Goal: Find contact information: Find contact information

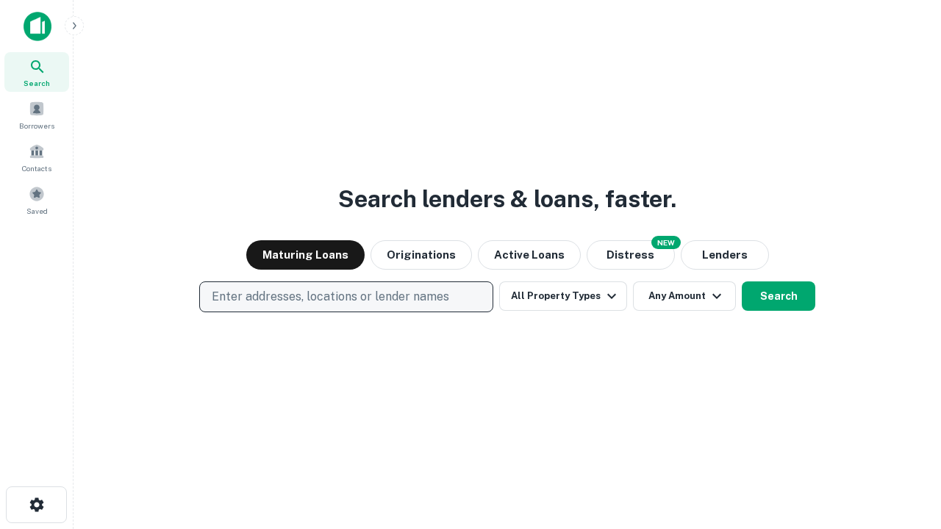
click at [346, 297] on p "Enter addresses, locations or lender names" at bounding box center [331, 297] width 238 height 18
type input "**********"
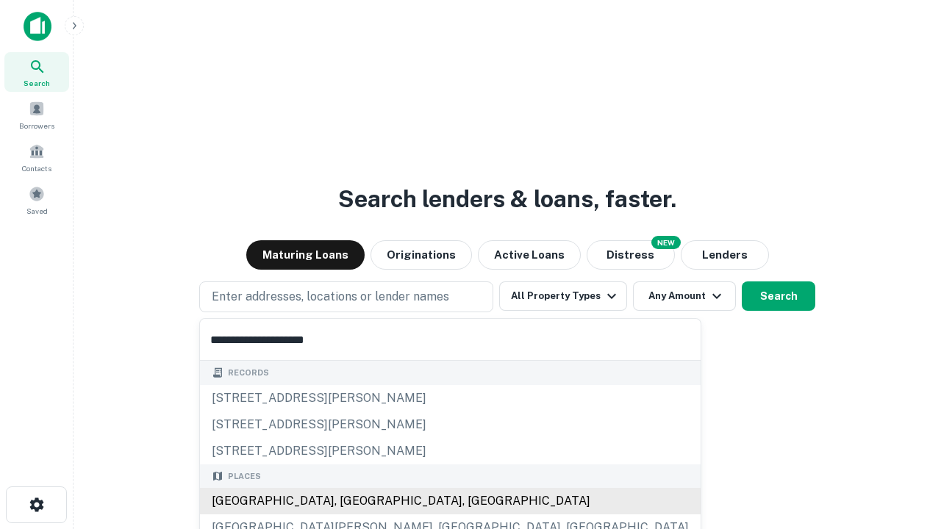
click at [352, 502] on div "Santa Monica, CA, USA" at bounding box center [450, 501] width 501 height 26
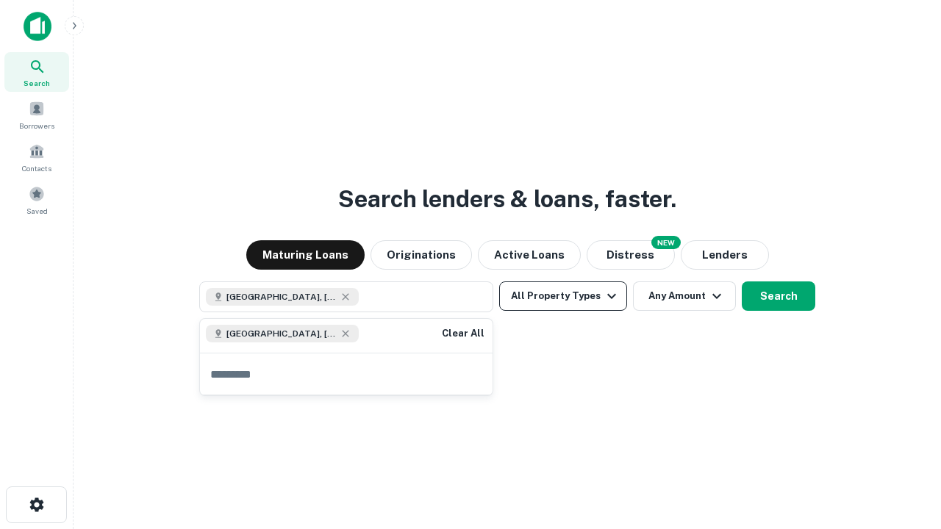
click at [563, 296] on button "All Property Types" at bounding box center [563, 296] width 128 height 29
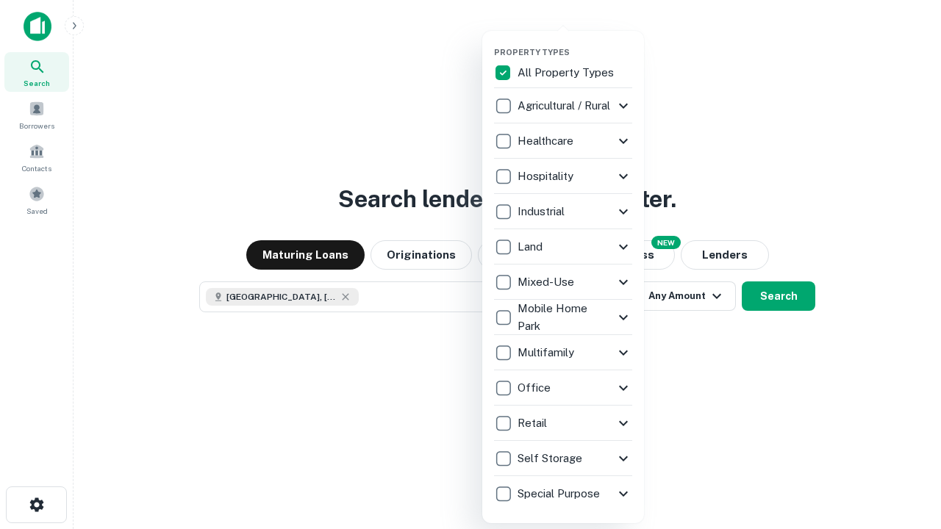
click at [575, 43] on button "button" at bounding box center [575, 43] width 162 height 1
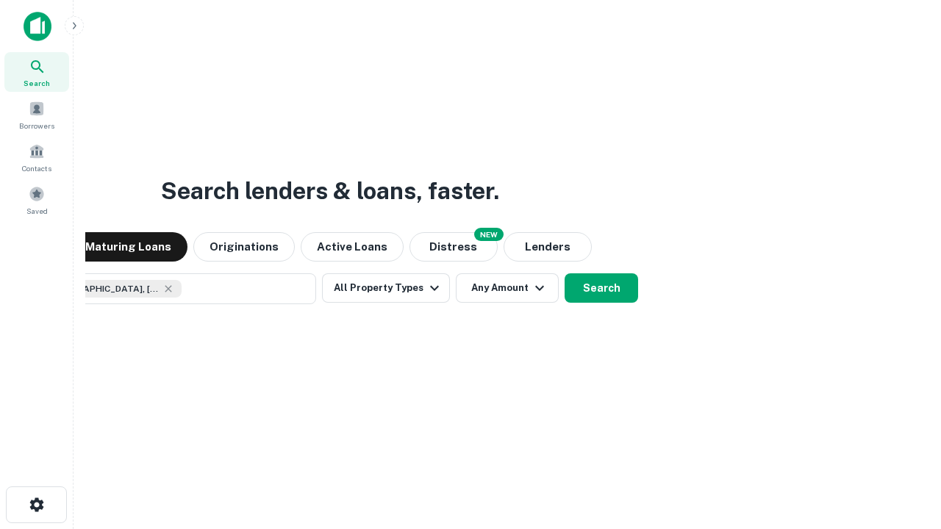
scroll to position [24, 0]
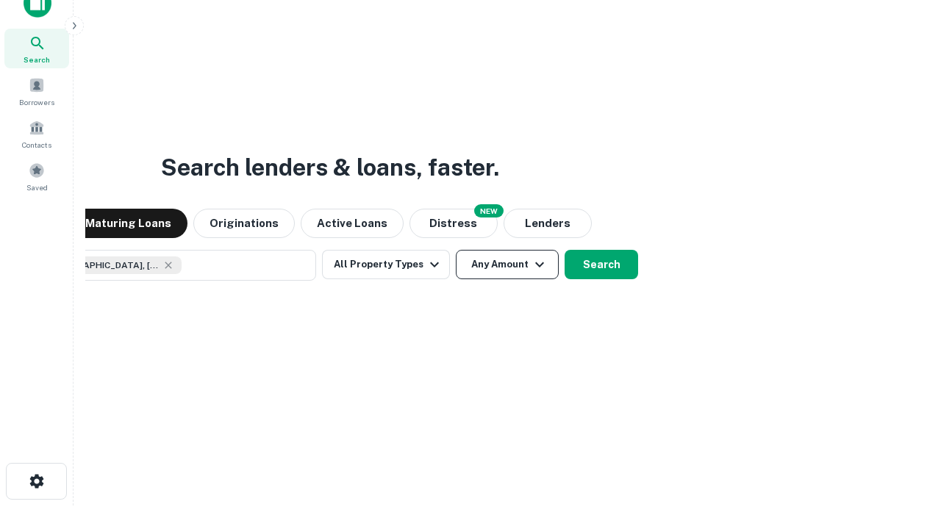
click at [456, 250] on button "Any Amount" at bounding box center [507, 264] width 103 height 29
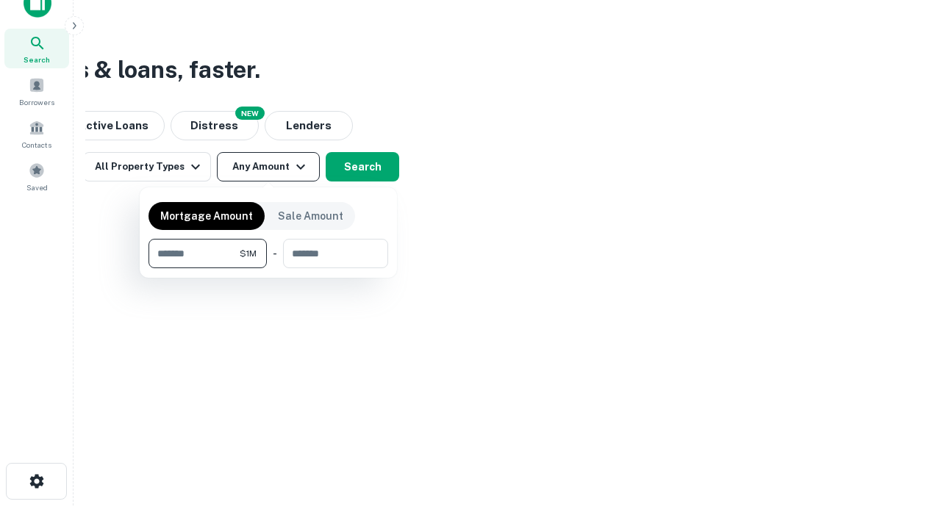
type input "*******"
click at [268, 268] on button "button" at bounding box center [269, 268] width 240 height 1
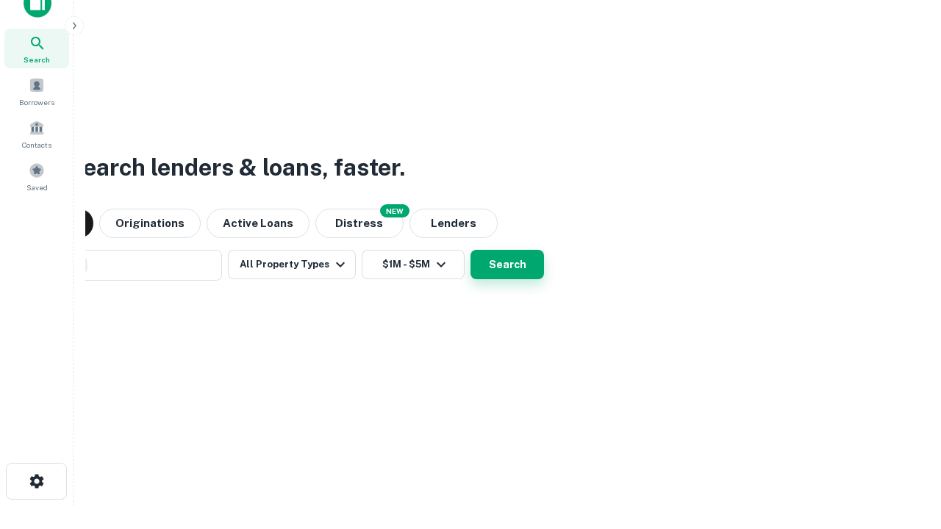
click at [471, 250] on button "Search" at bounding box center [508, 264] width 74 height 29
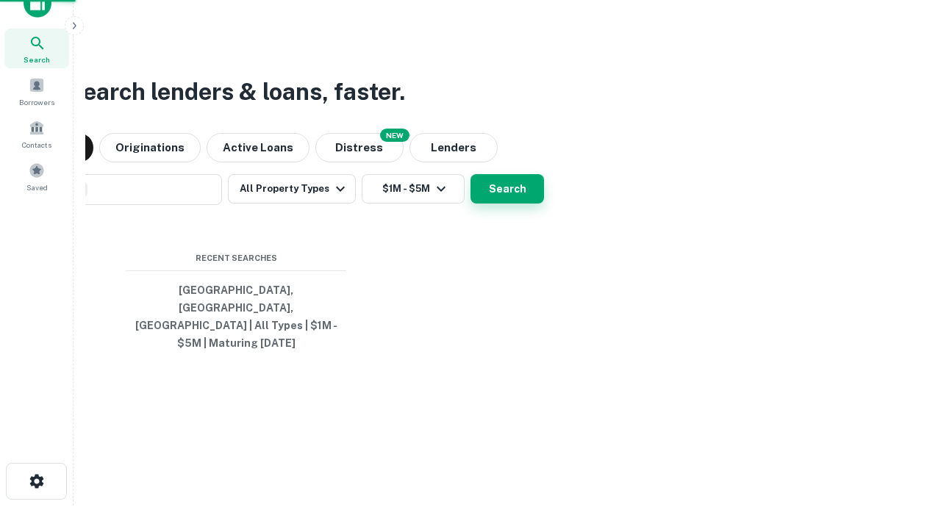
scroll to position [48, 416]
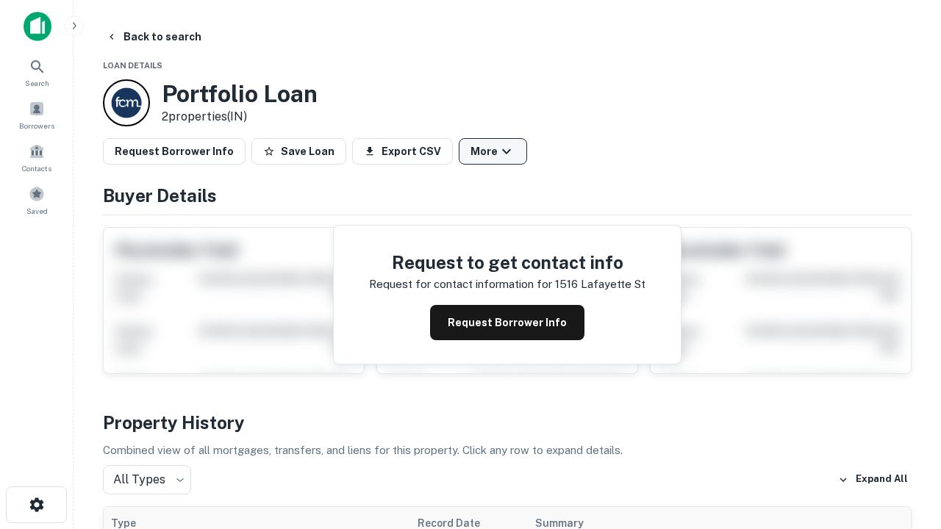
click at [493, 151] on button "More" at bounding box center [493, 151] width 68 height 26
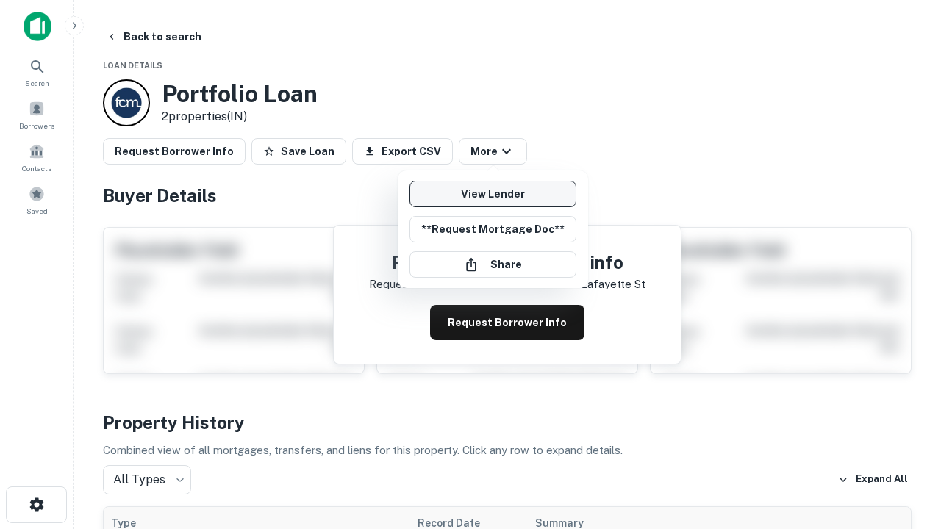
click at [493, 194] on link "View Lender" at bounding box center [493, 194] width 167 height 26
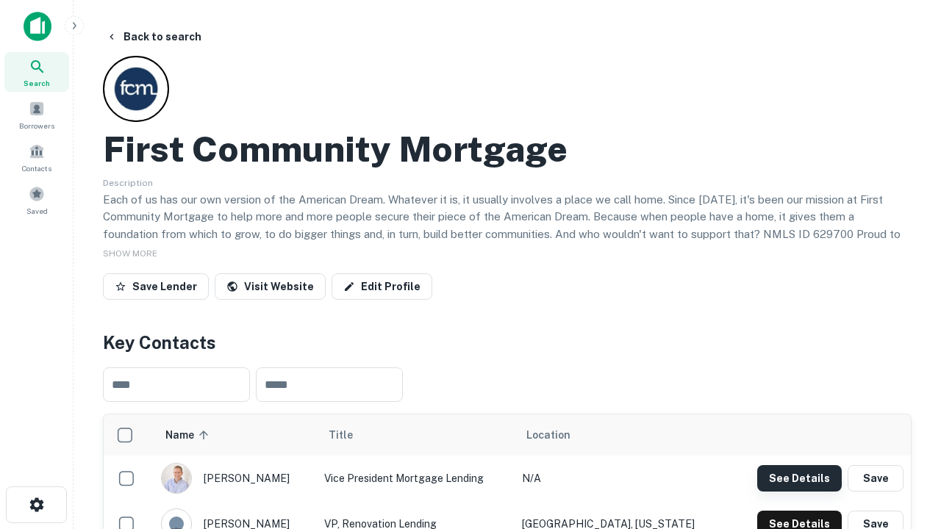
click at [799, 478] on button "See Details" at bounding box center [799, 478] width 85 height 26
click at [36, 505] on icon "button" at bounding box center [37, 505] width 18 height 18
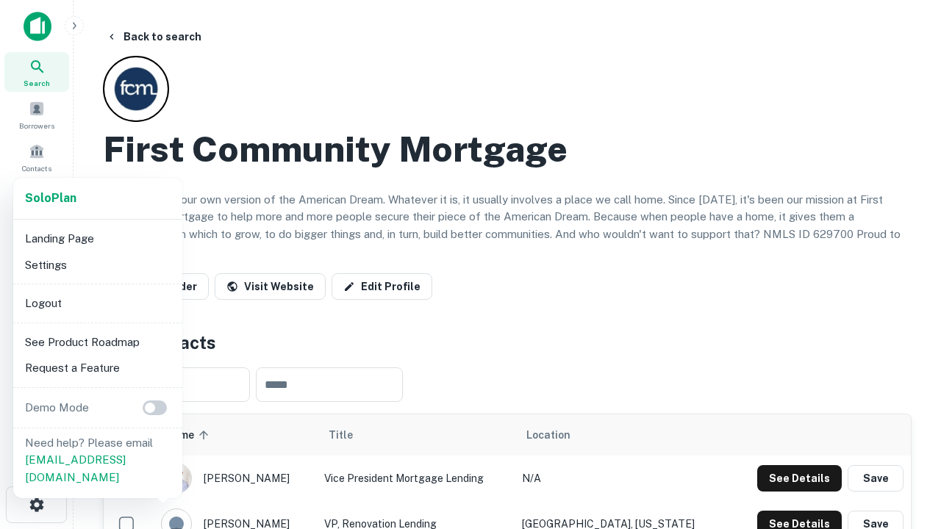
click at [97, 303] on li "Logout" at bounding box center [97, 303] width 157 height 26
